Goal: Task Accomplishment & Management: Complete application form

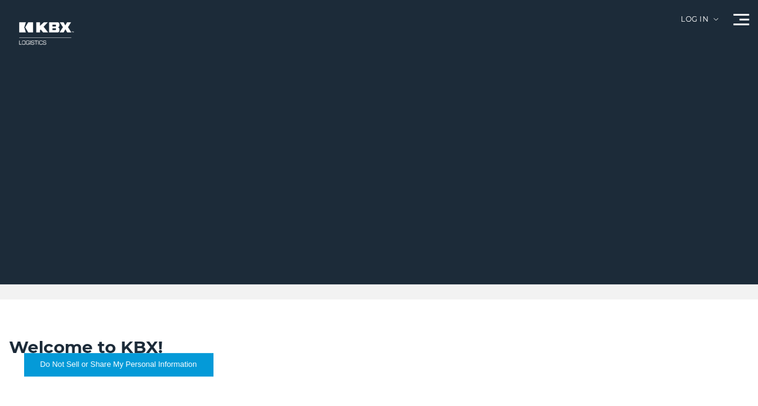
click at [741, 24] on span at bounding box center [741, 25] width 16 height 2
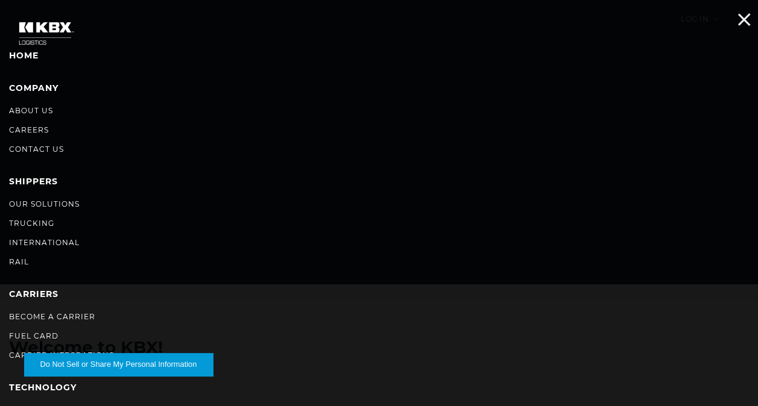
drag, startPoint x: 41, startPoint y: 129, endPoint x: 55, endPoint y: 138, distance: 16.6
click at [41, 129] on link "Careers" at bounding box center [29, 129] width 40 height 9
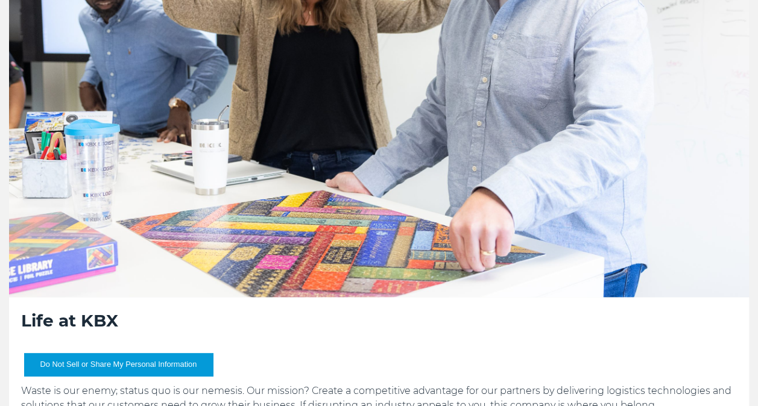
scroll to position [241, 0]
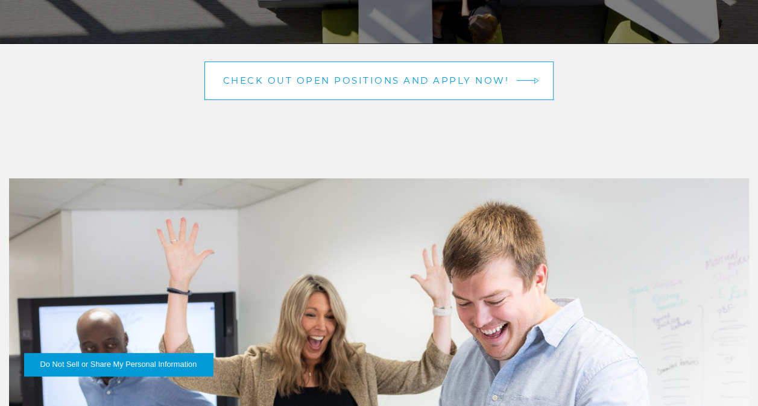
click at [334, 69] on link "Check out open positions and apply now!" at bounding box center [379, 81] width 350 height 39
